Goal: Information Seeking & Learning: Learn about a topic

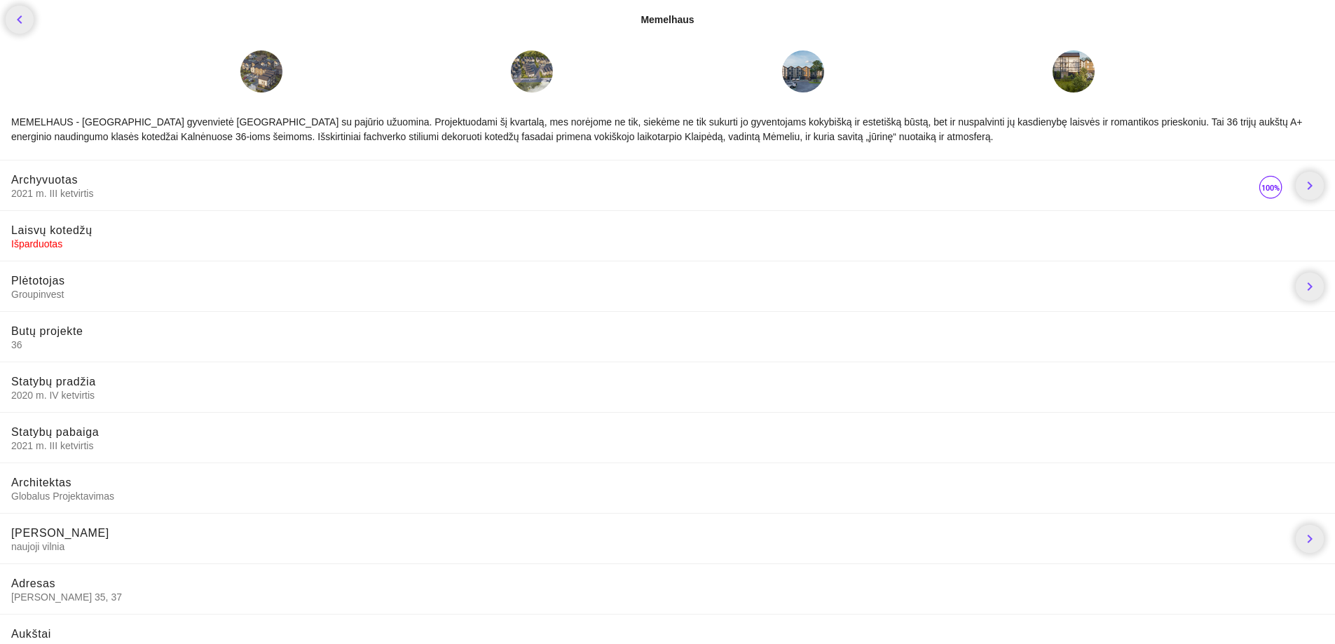
click at [811, 70] on div at bounding box center [803, 71] width 42 height 42
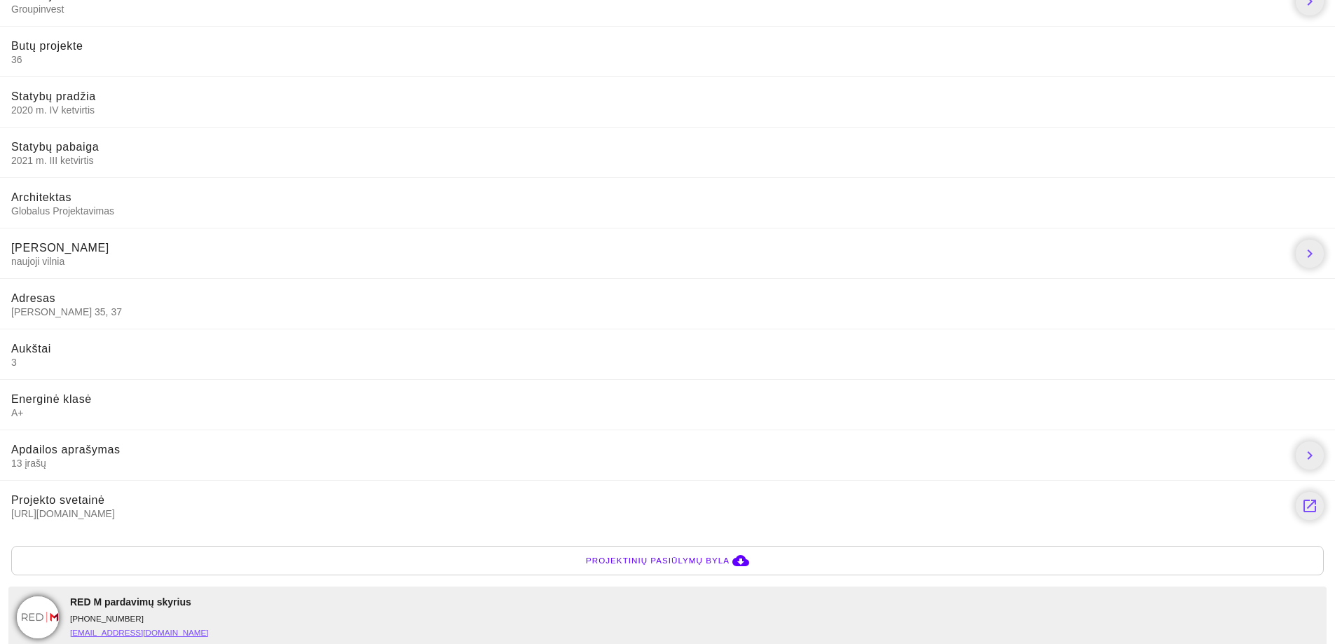
scroll to position [289, 0]
click at [34, 455] on span "13 įrašų" at bounding box center [647, 459] width 1273 height 13
click at [34, 464] on span "13 įrašų" at bounding box center [647, 459] width 1273 height 13
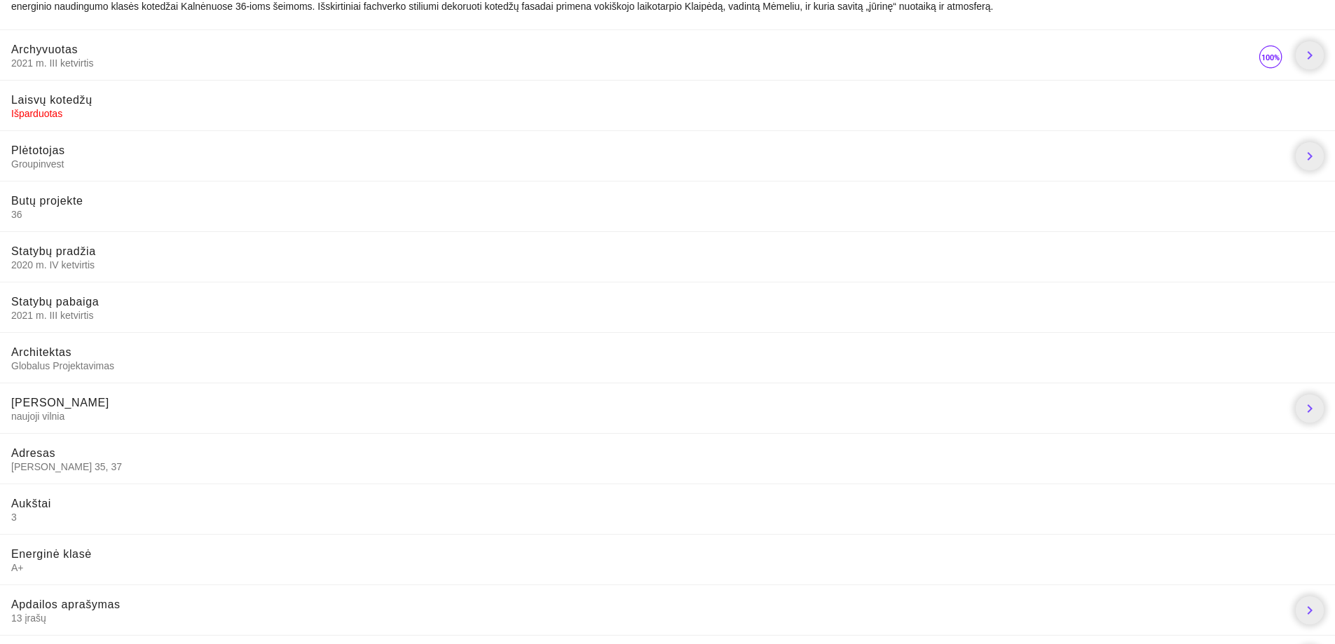
scroll to position [140, 0]
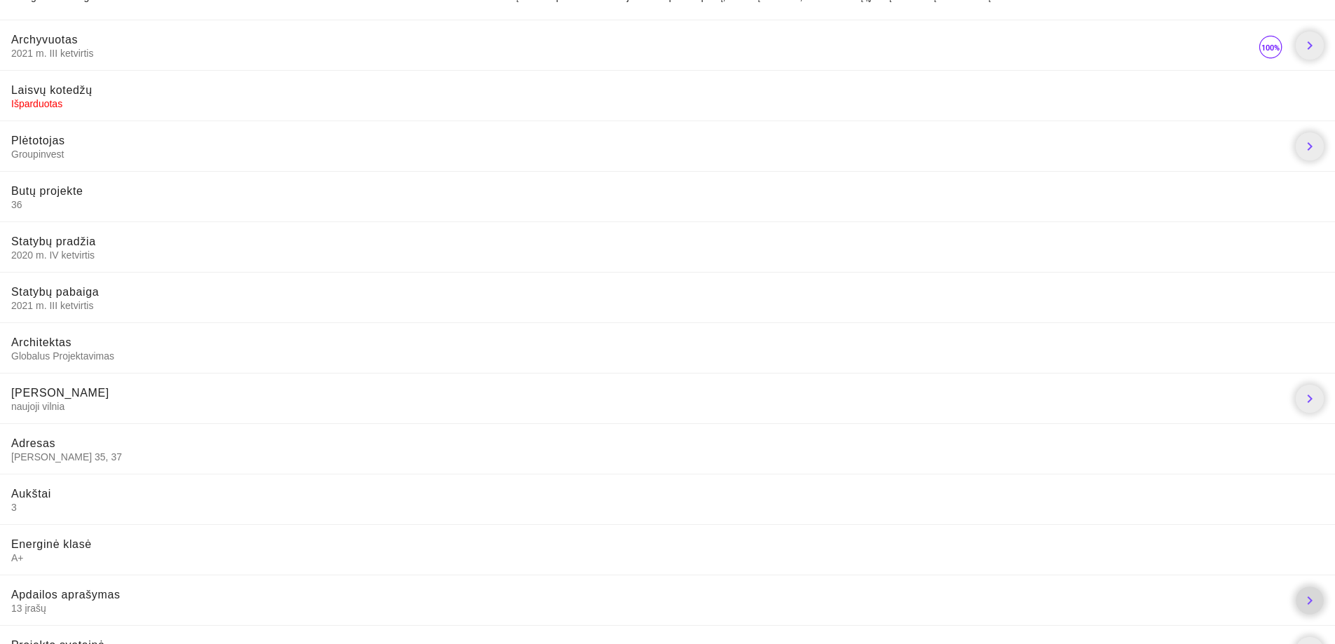
click at [1301, 602] on icon "chevron_right" at bounding box center [1309, 600] width 17 height 17
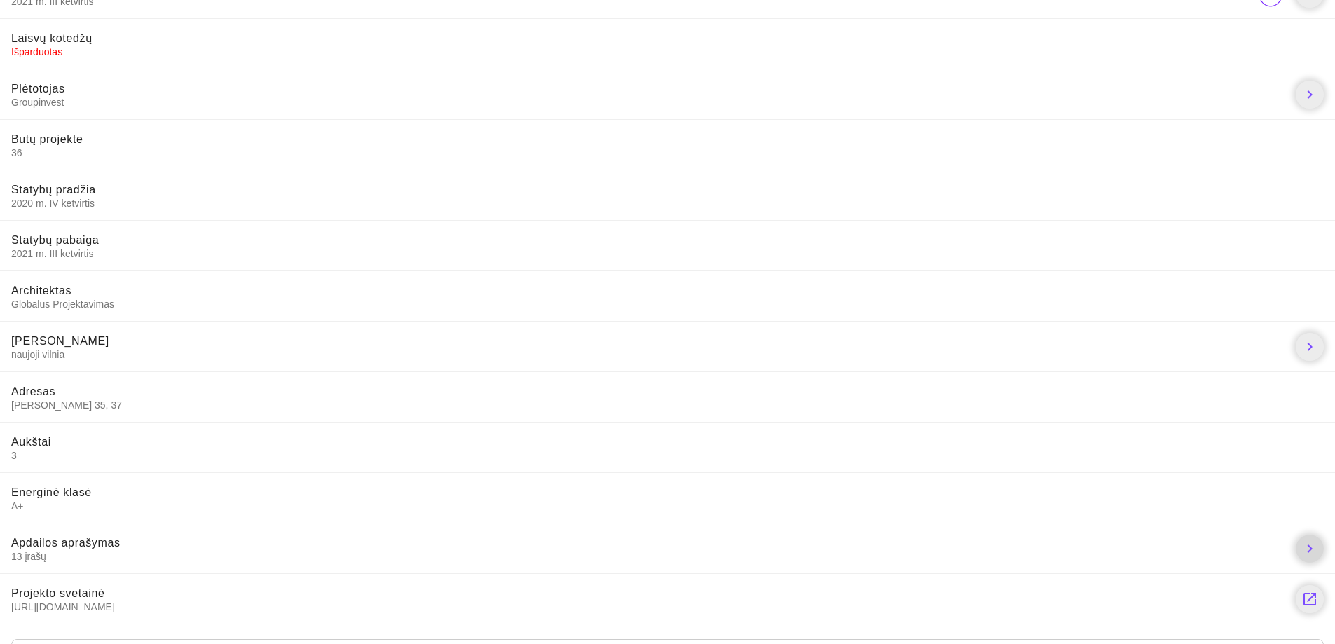
scroll to position [267, 0]
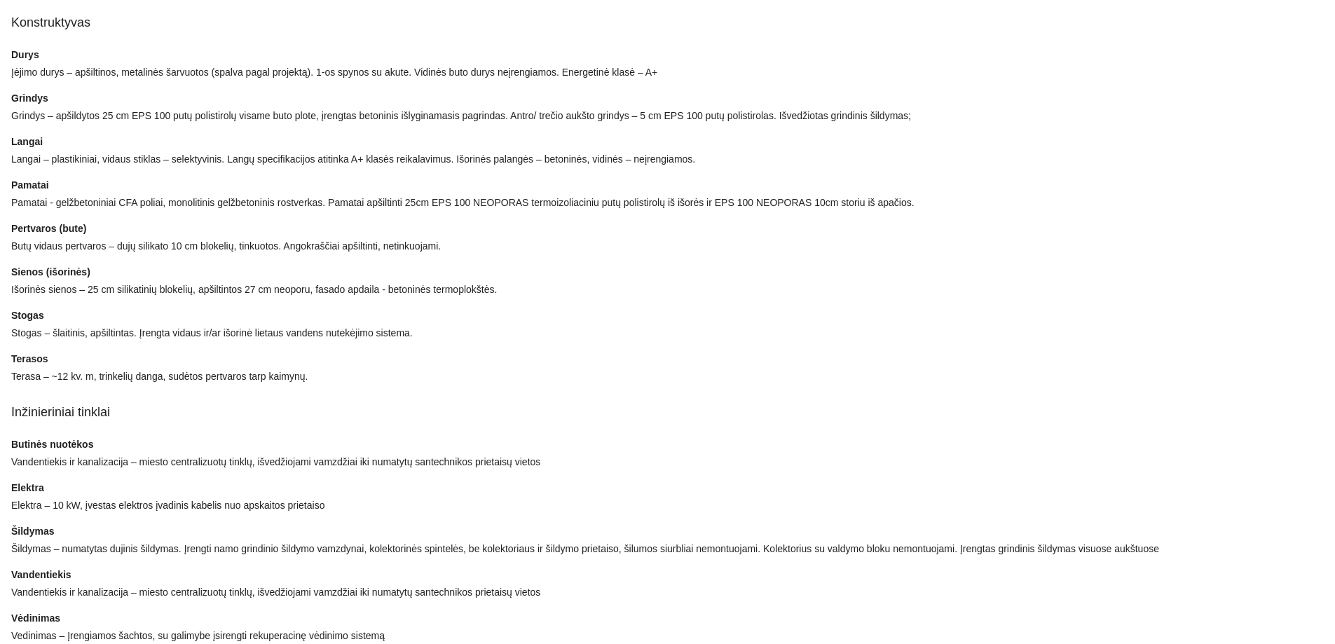
scroll to position [75, 0]
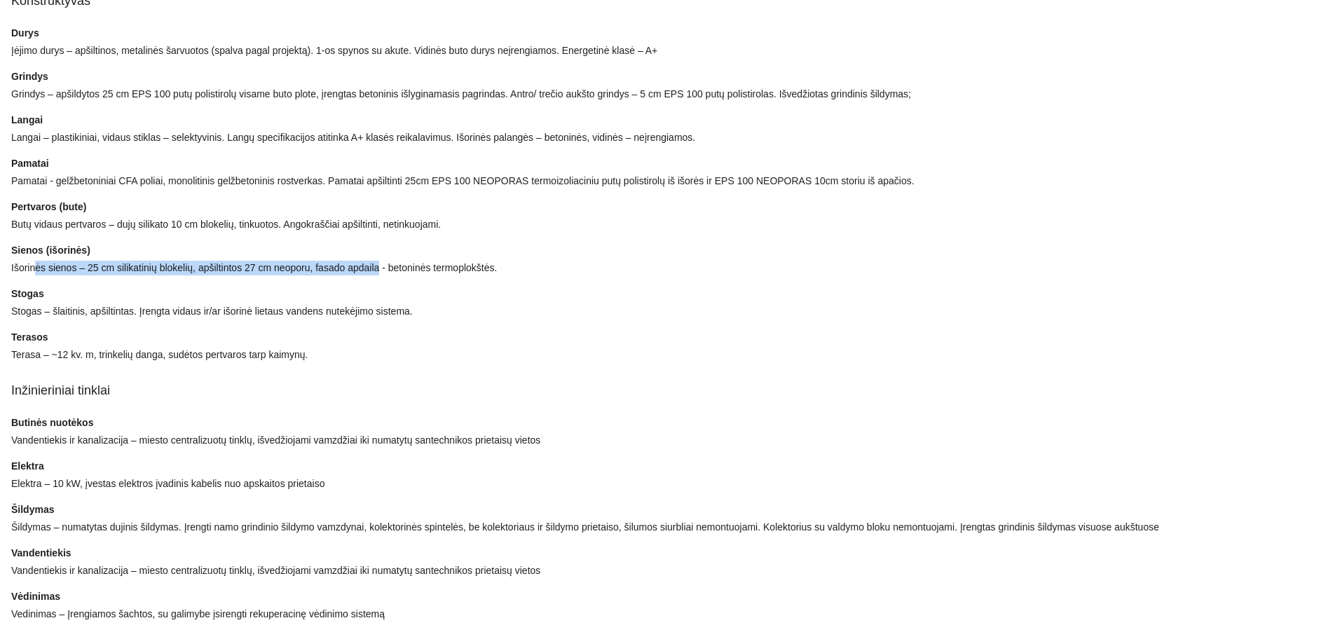
drag, startPoint x: 37, startPoint y: 266, endPoint x: 378, endPoint y: 267, distance: 341.3
click at [378, 267] on div "Išorinės sienos – 25 cm silikatinių blokelių, apšiltintos 27 cm neoporu, fasado…" at bounding box center [667, 268] width 1313 height 15
click at [465, 287] on div "Stogas" at bounding box center [667, 294] width 1313 height 15
drag, startPoint x: 6, startPoint y: 243, endPoint x: 502, endPoint y: 268, distance: 496.1
click at [502, 268] on div "Konstruktyvas Durys Įėjimo durys – apšiltinos, metalinės šarvuotos (spalva paga…" at bounding box center [667, 304] width 1335 height 680
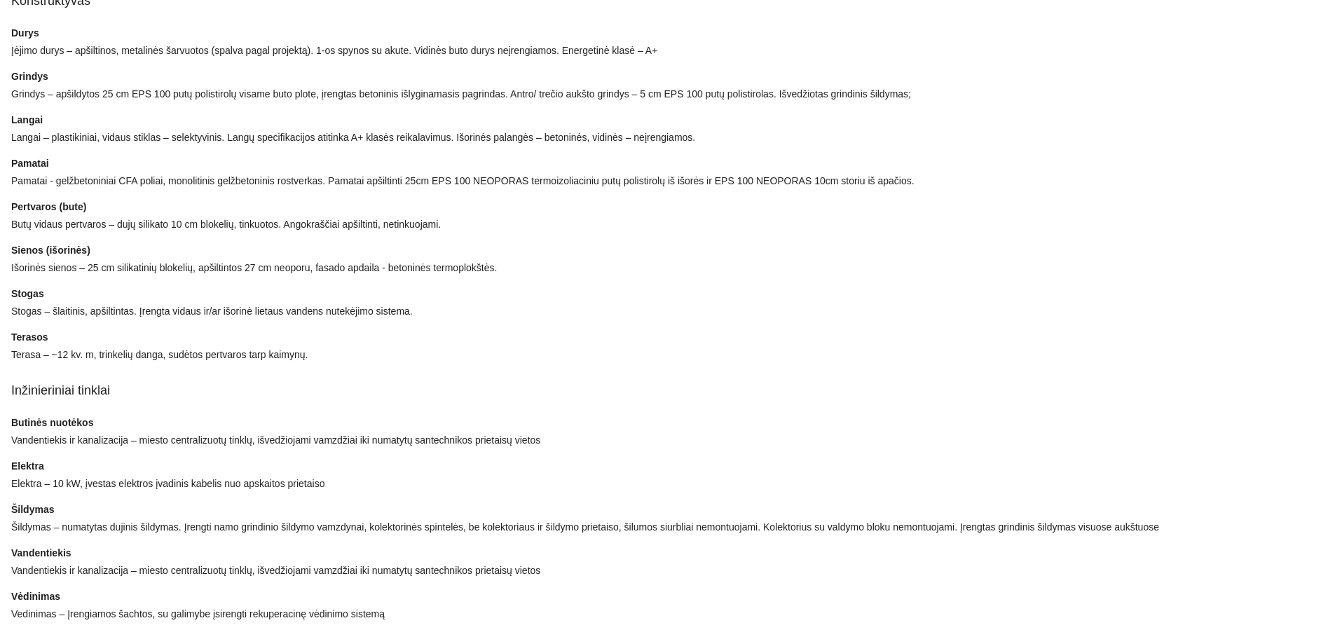
drag, startPoint x: 469, startPoint y: 275, endPoint x: 69, endPoint y: 251, distance: 400.9
click at [102, 256] on div "Sienos (išorinės) Išorinės sienos – 25 cm silikatinių blokelių, apšiltintos 27 …" at bounding box center [667, 259] width 1313 height 32
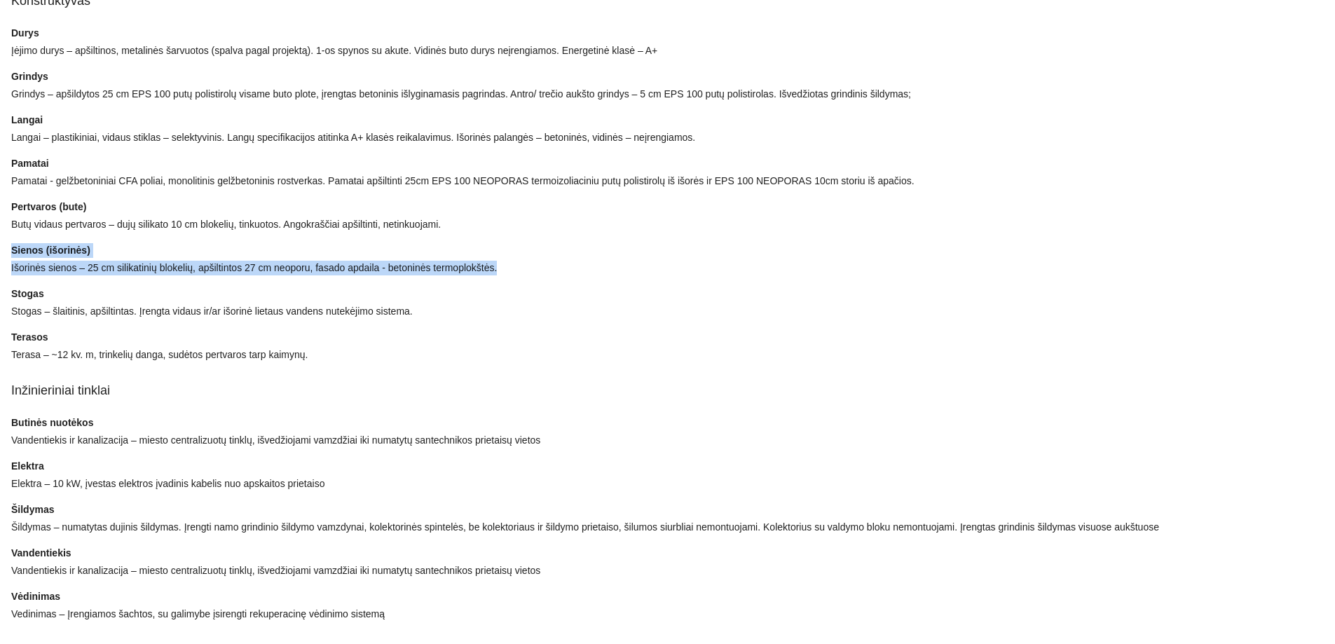
drag, startPoint x: 13, startPoint y: 250, endPoint x: 521, endPoint y: 274, distance: 507.9
click at [520, 273] on div "Sienos (išorinės) Išorinės sienos – 25 cm silikatinių blokelių, apšiltintos 27 …" at bounding box center [667, 259] width 1313 height 32
copy div "Sienos (išorinės) Išorinės sienos – 25 cm silikatinių blokelių, apšiltintos 27 …"
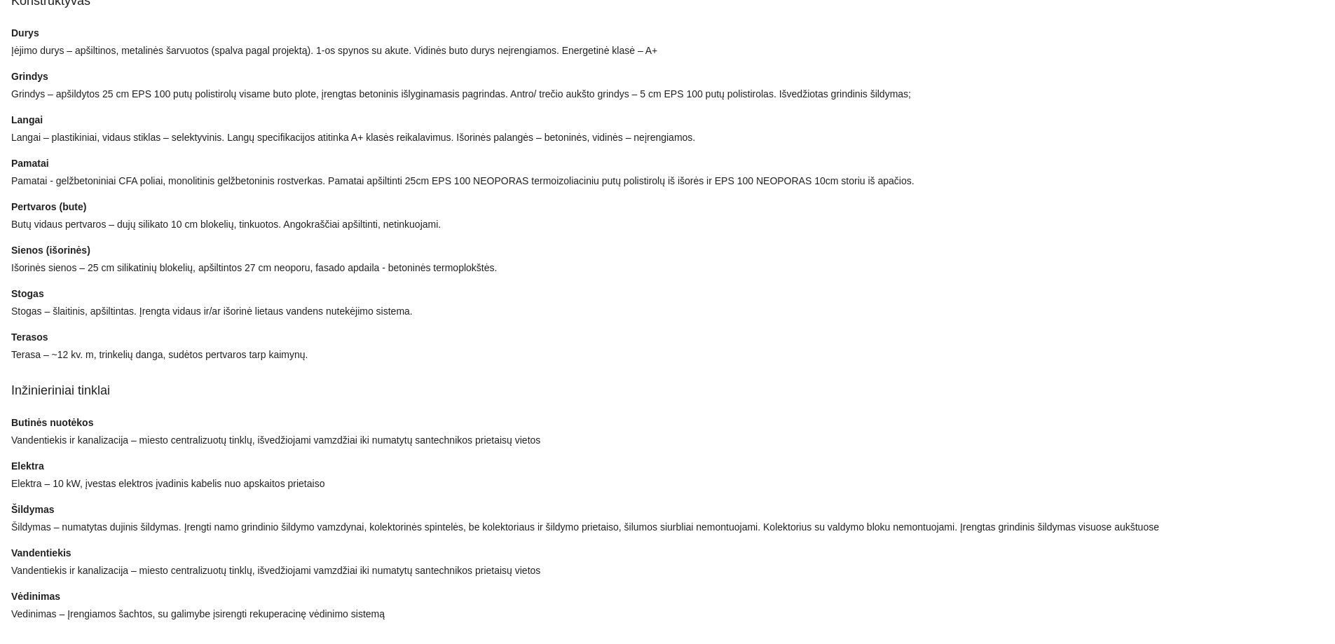
click at [34, 207] on div "Pertvaros (bute)" at bounding box center [667, 207] width 1313 height 15
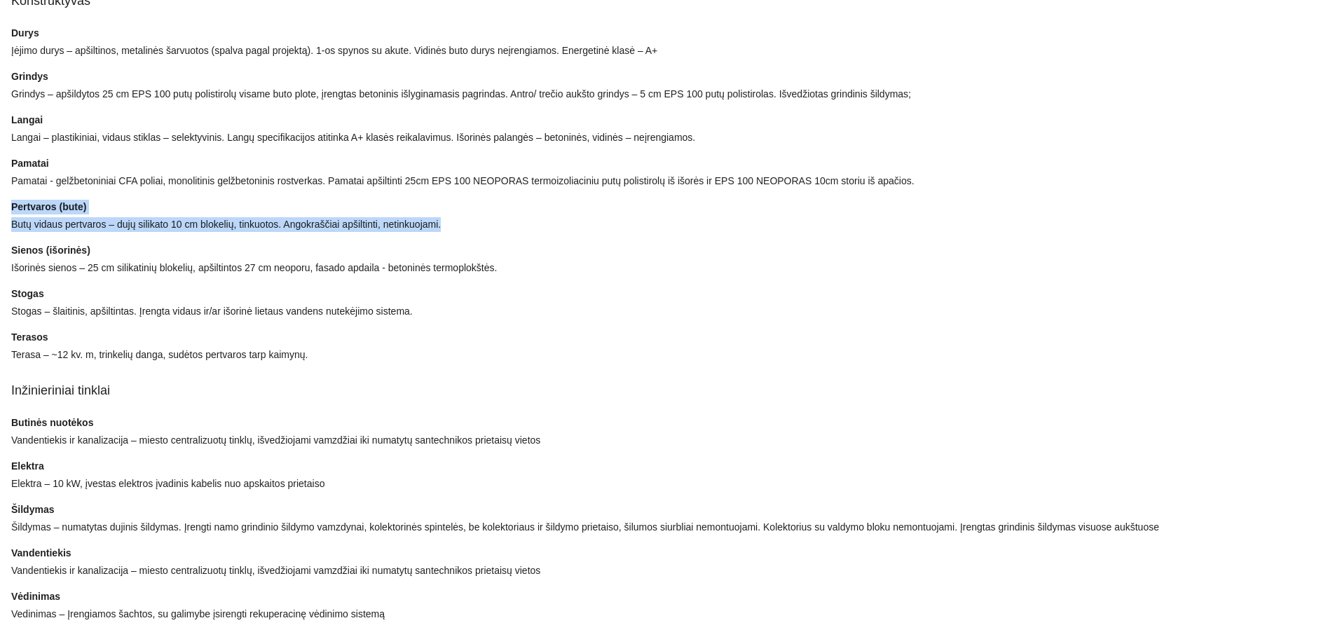
drag, startPoint x: 1, startPoint y: 200, endPoint x: 449, endPoint y: 228, distance: 449.4
click at [453, 228] on div "Konstruktyvas Durys Įėjimo durys – apšiltinos, metalinės šarvuotos (spalva paga…" at bounding box center [667, 304] width 1335 height 680
copy div "Pertvaros (bute) Butų vidaus pertvaros – dujų silikato 10 cm blokelių, tinkuoto…"
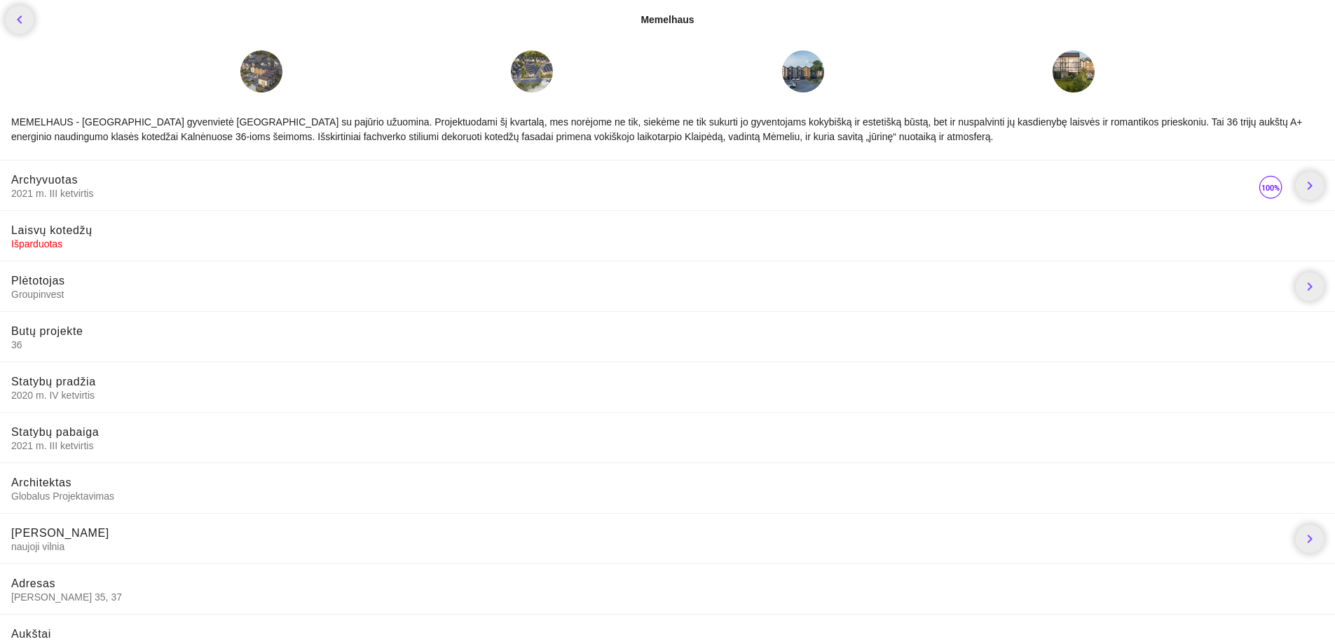
scroll to position [280, 0]
